Goal: Transaction & Acquisition: Obtain resource

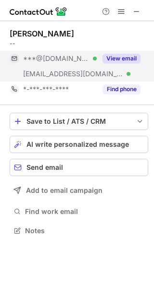
drag, startPoint x: 0, startPoint y: 0, endPoint x: 120, endPoint y: 58, distance: 133.7
click at [120, 58] on button "View email" at bounding box center [121, 59] width 38 height 10
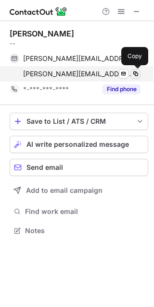
click at [137, 75] on span at bounding box center [135, 74] width 8 height 8
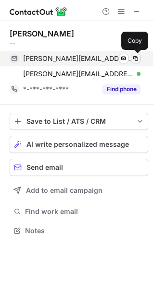
click at [135, 58] on span at bounding box center [135, 59] width 8 height 8
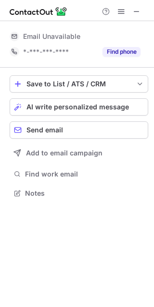
scroll to position [5, 5]
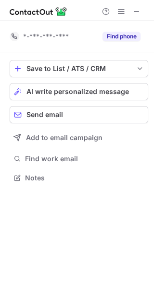
scroll to position [171, 154]
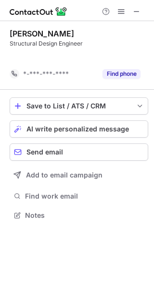
scroll to position [5, 5]
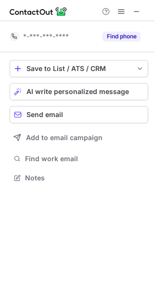
scroll to position [171, 154]
drag, startPoint x: 82, startPoint y: 9, endPoint x: 50, endPoint y: 213, distance: 206.4
click at [50, 213] on div "*-***-***-**** Find phone Save to List / ATS / CRM List Select Lever Connect Gr…" at bounding box center [77, 164] width 154 height 286
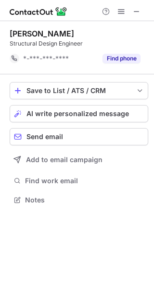
scroll to position [5, 5]
click at [140, 11] on button at bounding box center [137, 12] width 12 height 12
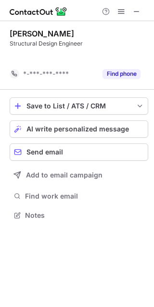
scroll to position [5, 5]
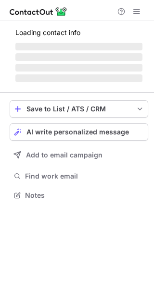
scroll to position [186, 154]
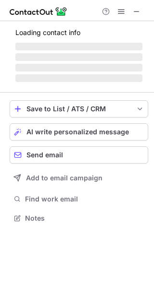
scroll to position [217, 154]
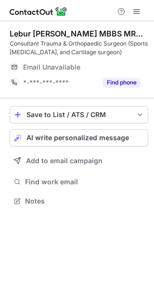
scroll to position [194, 154]
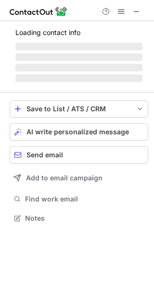
scroll to position [209, 154]
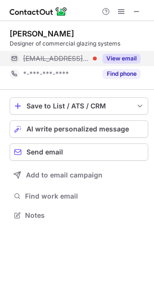
click at [132, 51] on div "View email" at bounding box center [118, 58] width 44 height 15
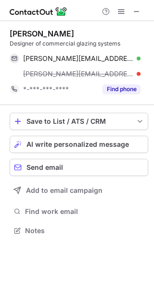
scroll to position [224, 154]
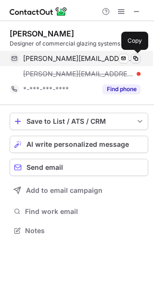
click at [135, 59] on span at bounding box center [135, 59] width 8 height 8
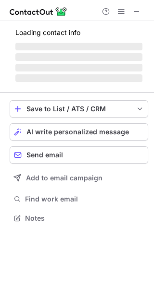
scroll to position [233, 154]
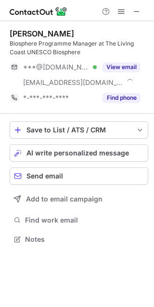
click at [133, 55] on div "Biosphere Programme Manager at The Living Coast UNESCO Biosphere" at bounding box center [79, 47] width 138 height 17
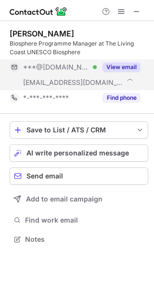
click at [127, 63] on button "View email" at bounding box center [121, 67] width 38 height 10
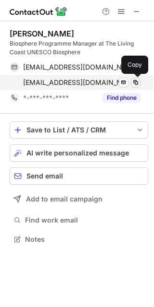
click at [138, 79] on span at bounding box center [135, 83] width 8 height 8
click at [138, 80] on span at bounding box center [135, 83] width 8 height 8
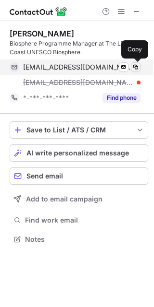
click at [132, 68] on span at bounding box center [135, 67] width 8 height 8
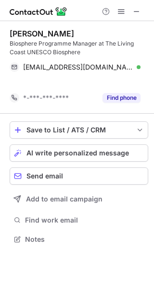
scroll to position [5, 5]
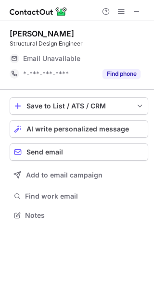
scroll to position [209, 154]
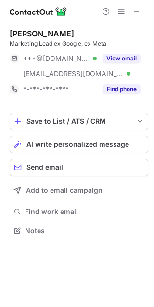
scroll to position [224, 154]
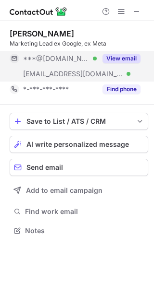
click at [130, 65] on div "View email" at bounding box center [118, 58] width 44 height 15
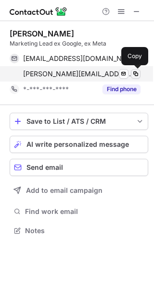
click at [136, 73] on span at bounding box center [135, 74] width 8 height 8
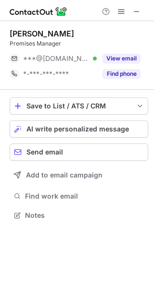
scroll to position [209, 154]
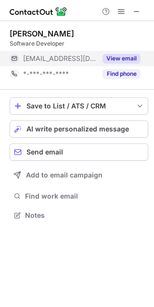
click at [119, 53] on div "View email" at bounding box center [118, 58] width 44 height 15
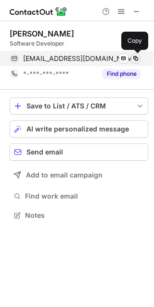
click at [135, 58] on span at bounding box center [135, 59] width 8 height 8
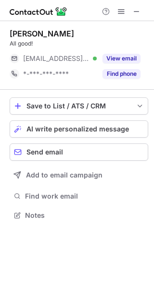
scroll to position [209, 154]
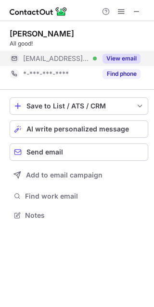
click at [104, 54] on button "View email" at bounding box center [121, 59] width 38 height 10
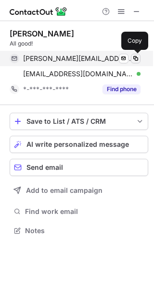
click at [135, 59] on span at bounding box center [135, 59] width 8 height 8
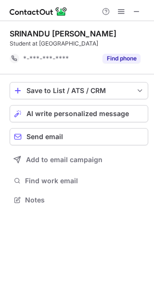
scroll to position [5, 5]
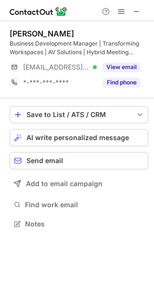
scroll to position [217, 154]
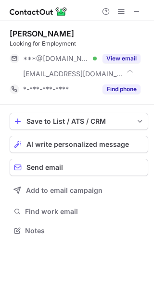
scroll to position [224, 154]
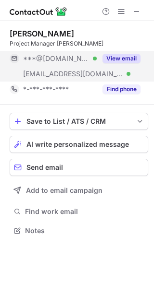
click at [118, 64] on div "View email" at bounding box center [118, 58] width 44 height 15
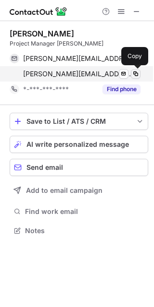
click at [137, 70] on span at bounding box center [135, 74] width 8 height 8
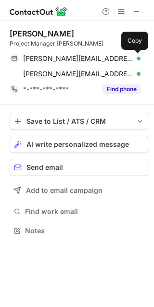
drag, startPoint x: 138, startPoint y: 57, endPoint x: 150, endPoint y: 34, distance: 26.6
click at [138, 57] on span at bounding box center [135, 59] width 8 height 8
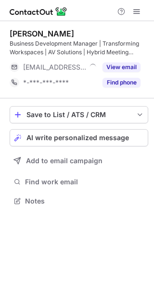
scroll to position [194, 154]
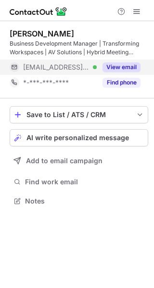
click at [111, 69] on button "View email" at bounding box center [121, 67] width 38 height 10
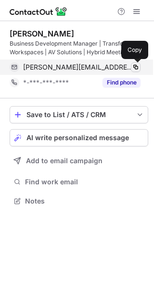
click at [135, 64] on span at bounding box center [135, 67] width 8 height 8
